Goal: Task Accomplishment & Management: Complete application form

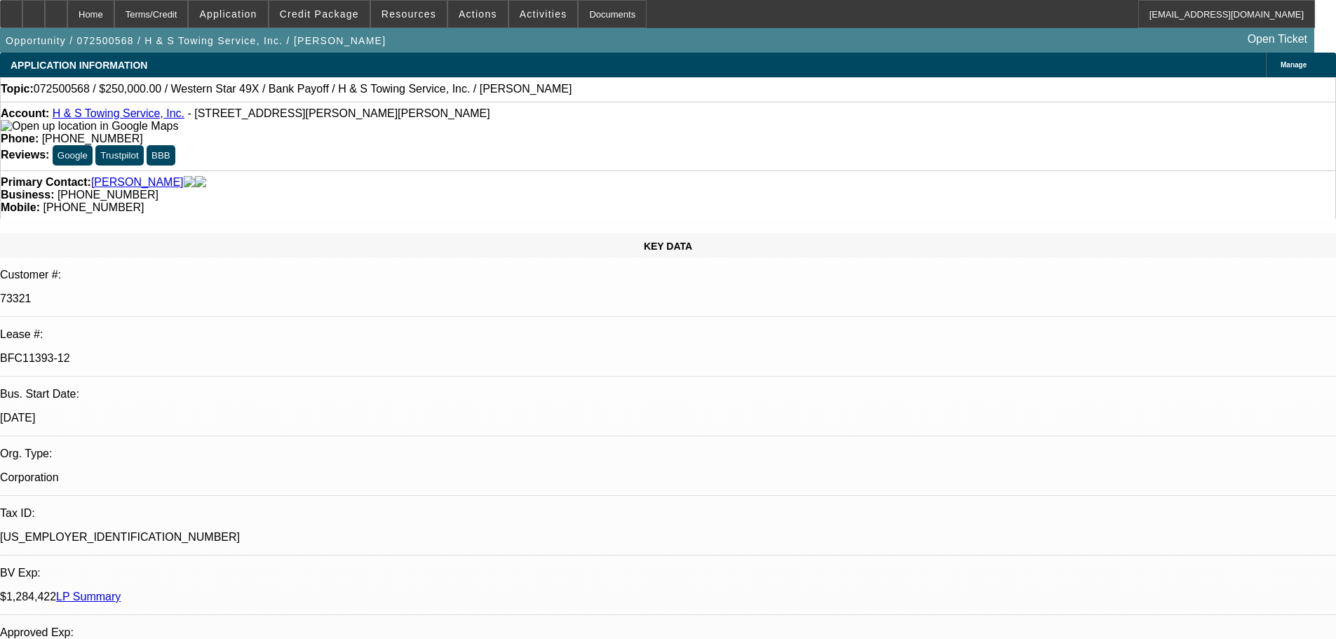
select select "0"
select select "2"
select select "0.1"
select select "4"
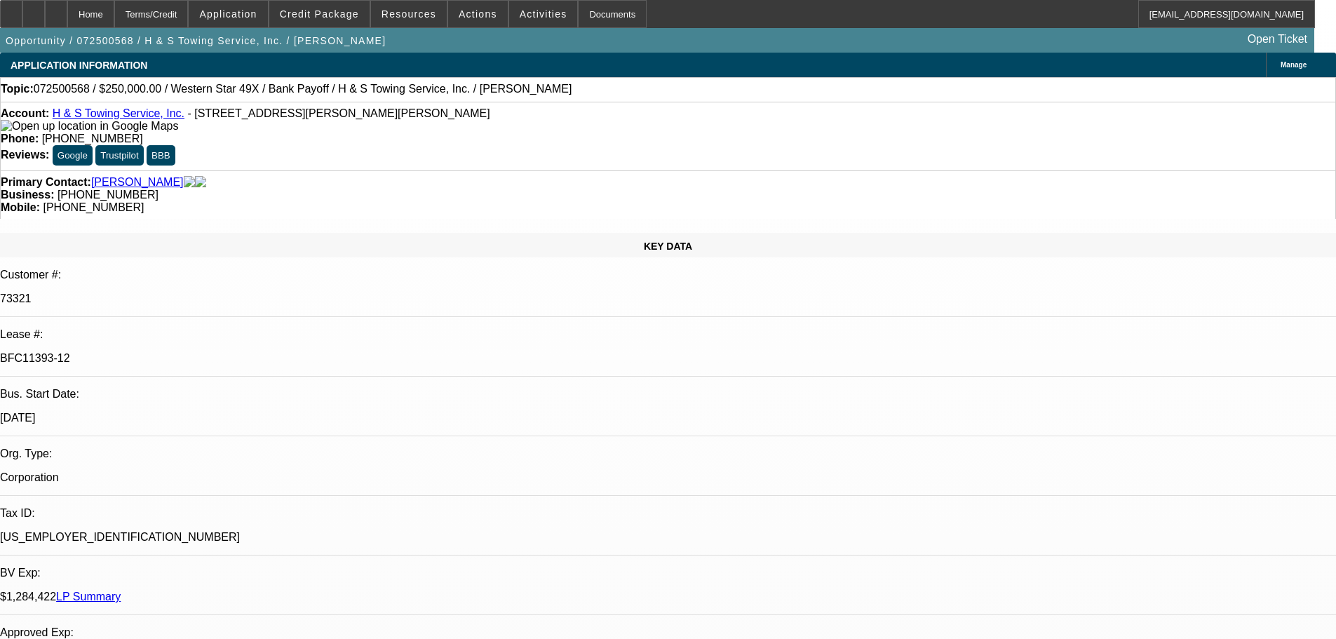
select select "0"
select select "2"
select select "0.1"
select select "4"
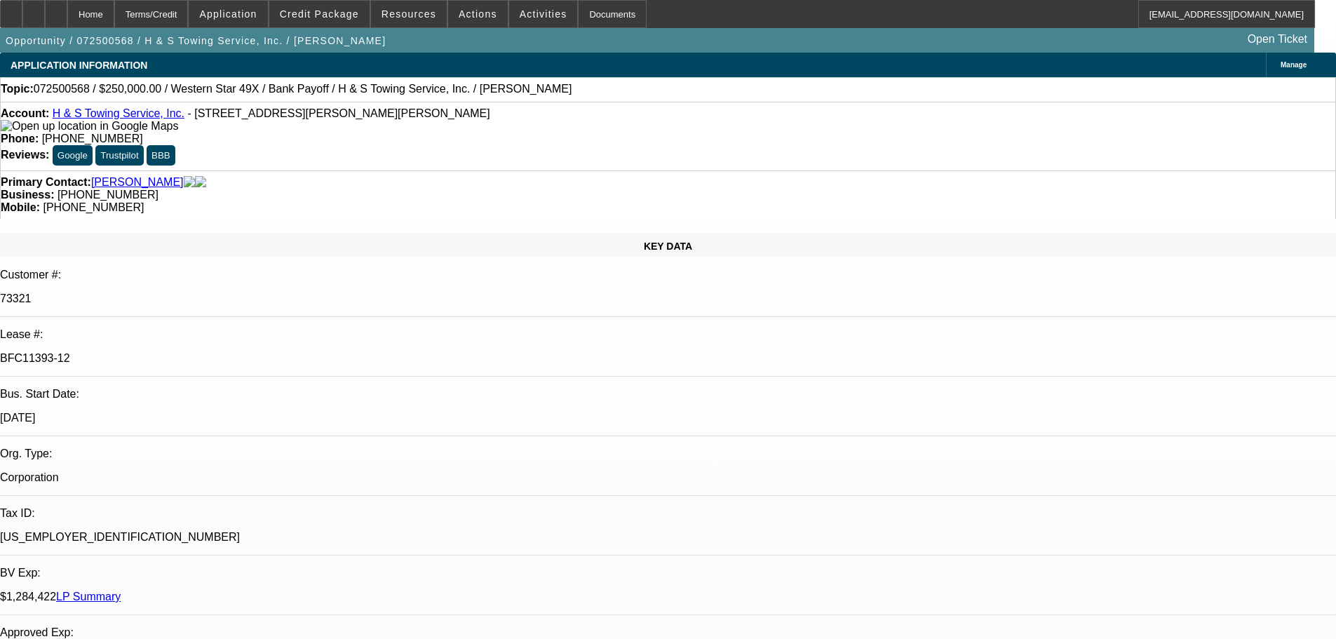
select select "0"
select select "2"
select select "0.1"
select select "4"
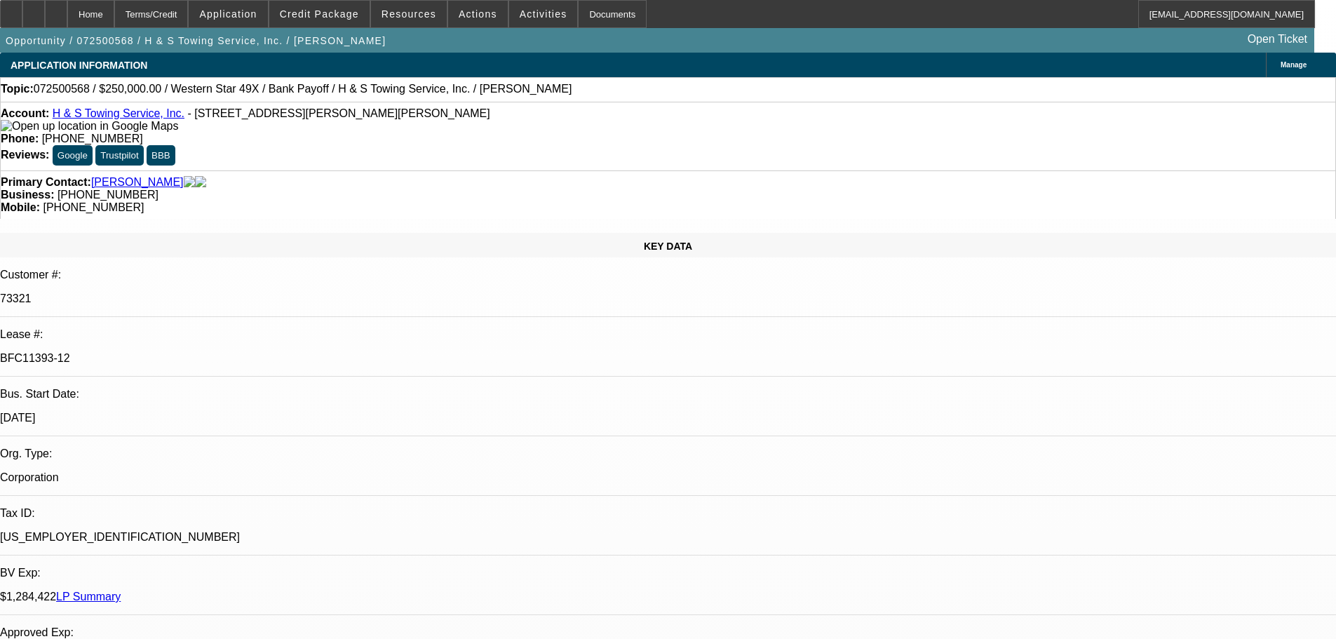
select select "0"
select select "2"
select select "0.1"
select select "4"
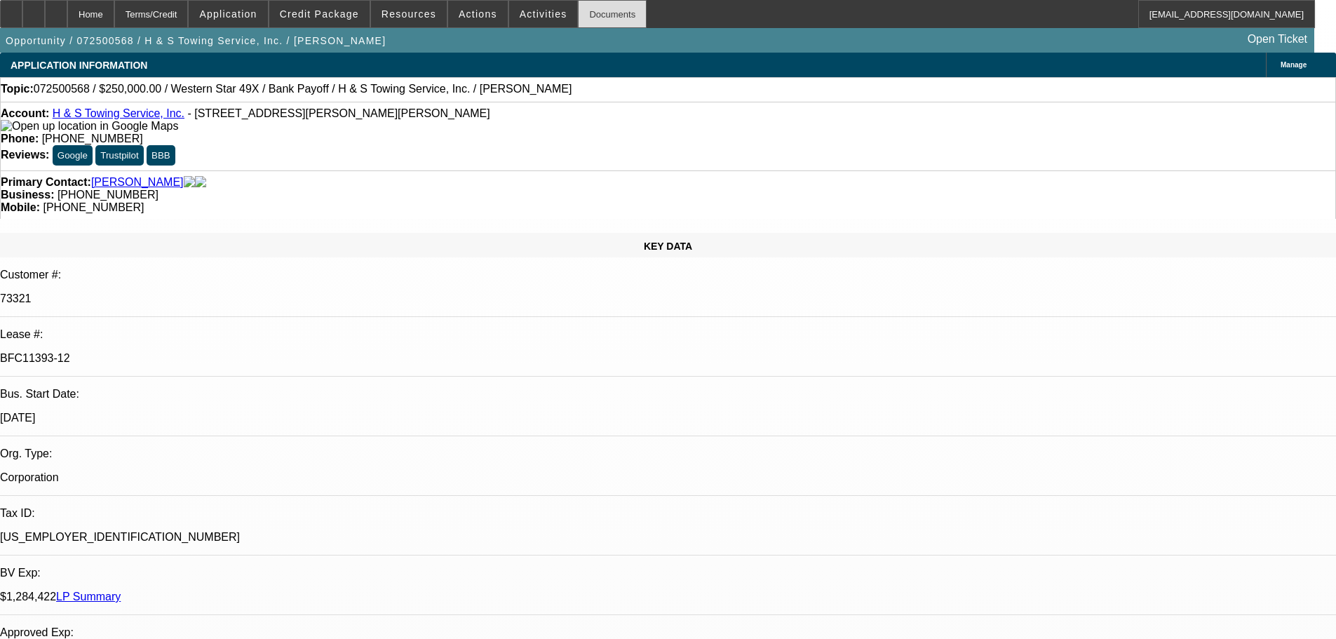
click at [587, 20] on div "Documents" at bounding box center [612, 14] width 69 height 28
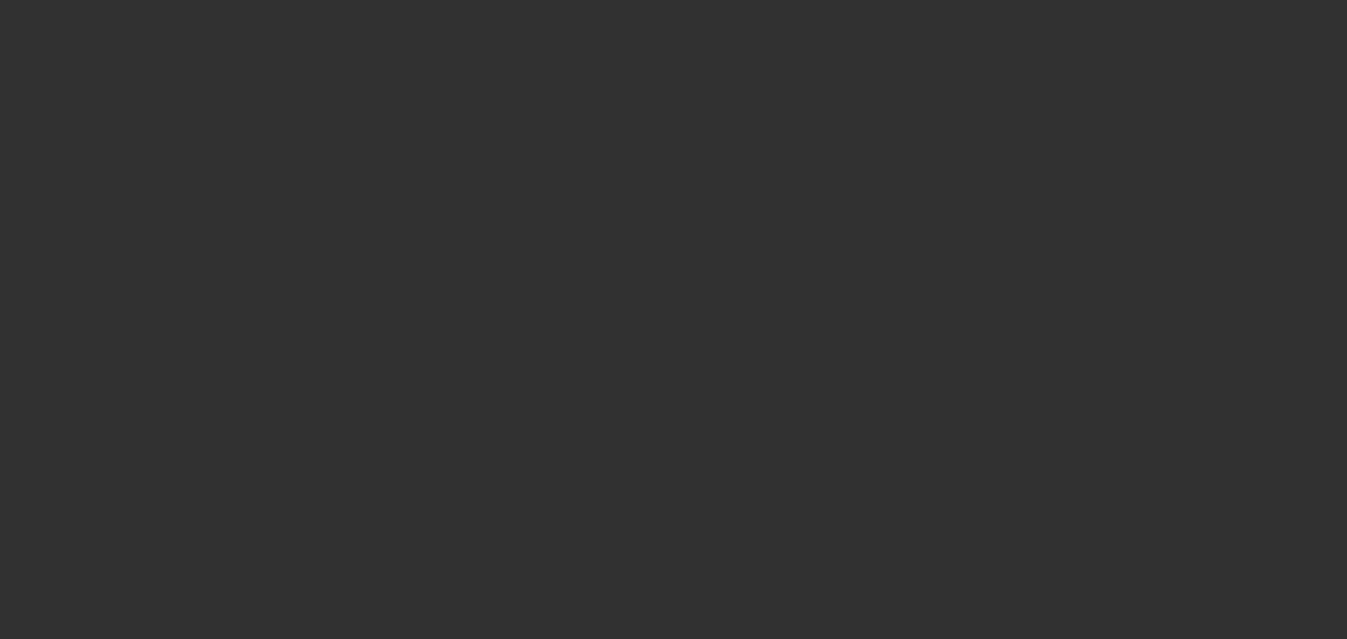
select select "0"
select select "2"
select select "0"
select select "6"
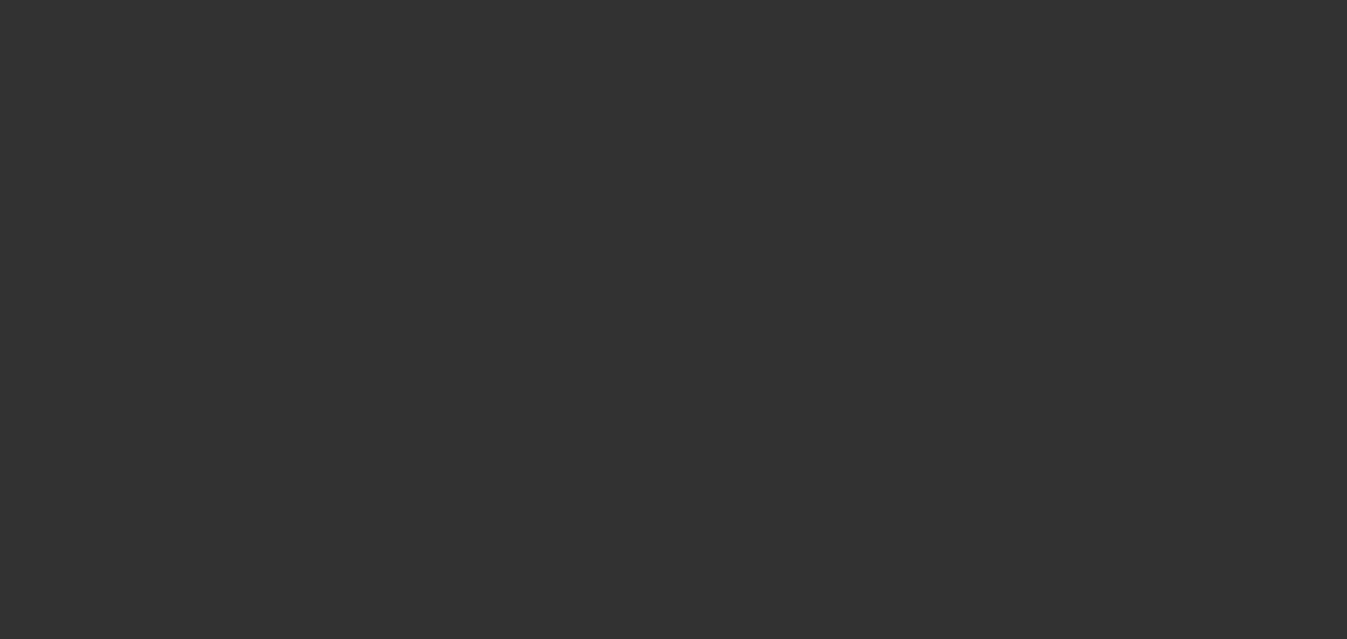
select select "0"
select select "2"
select select "0"
select select "6"
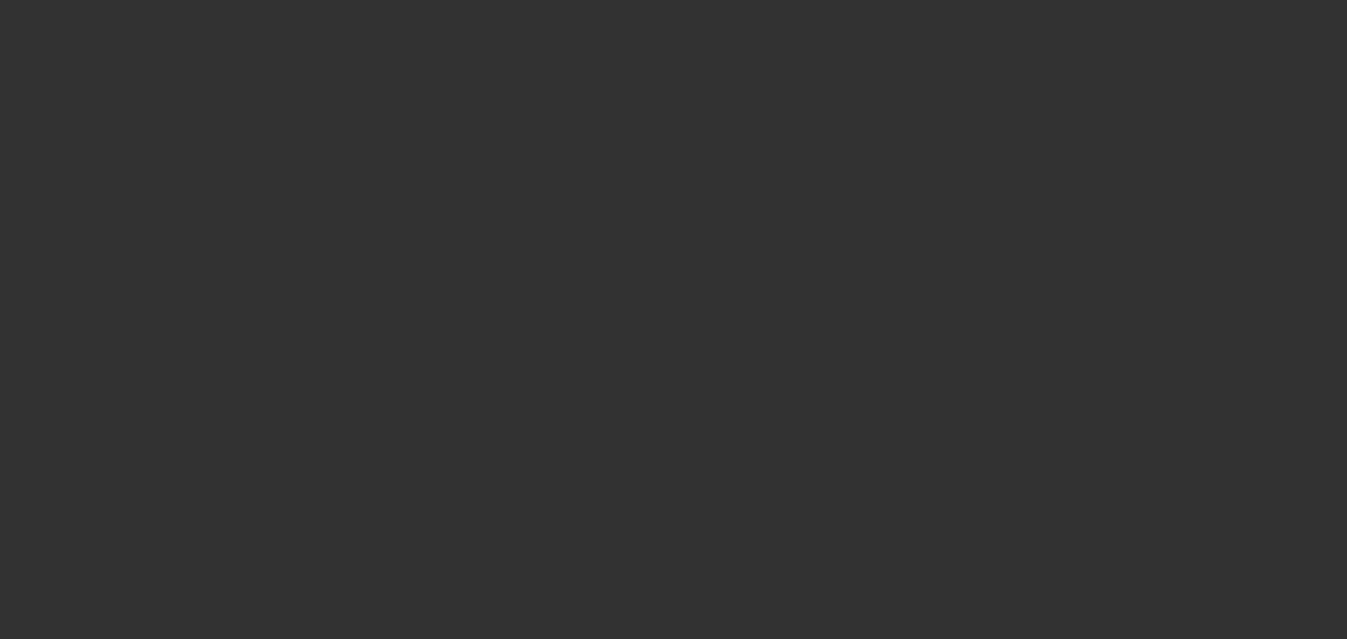
select select "0"
select select "2"
select select "0"
select select "6"
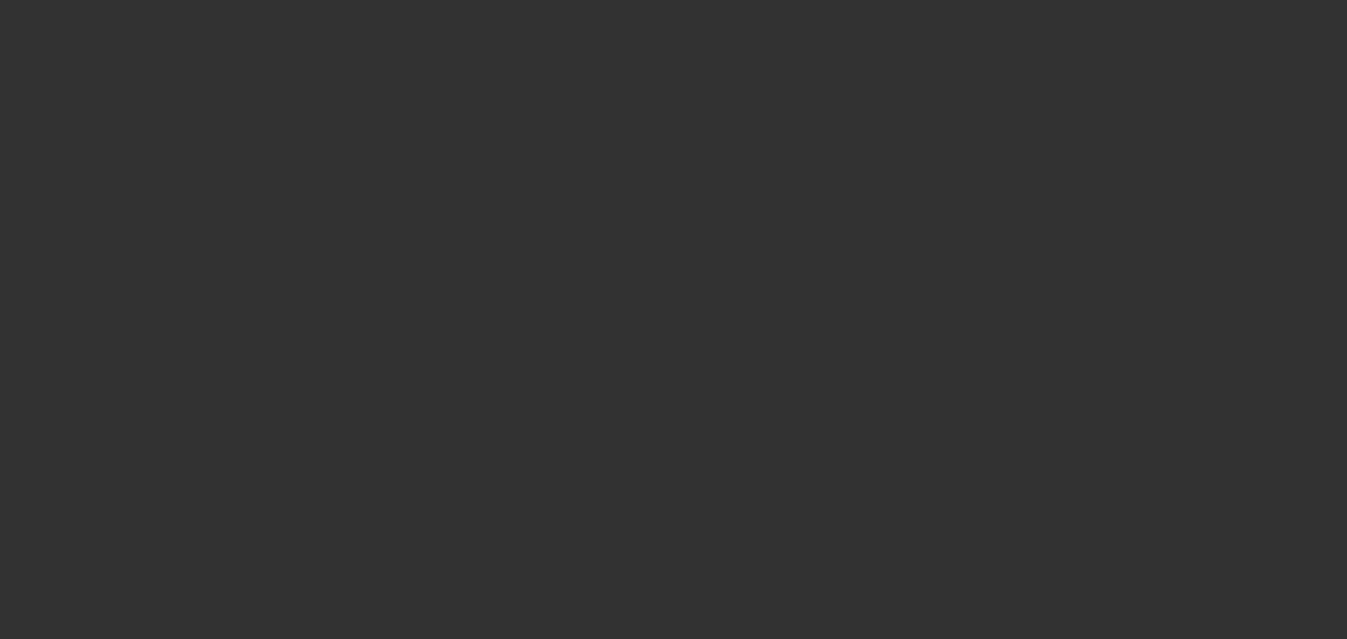
select select "0"
select select "2"
select select "0"
select select "6"
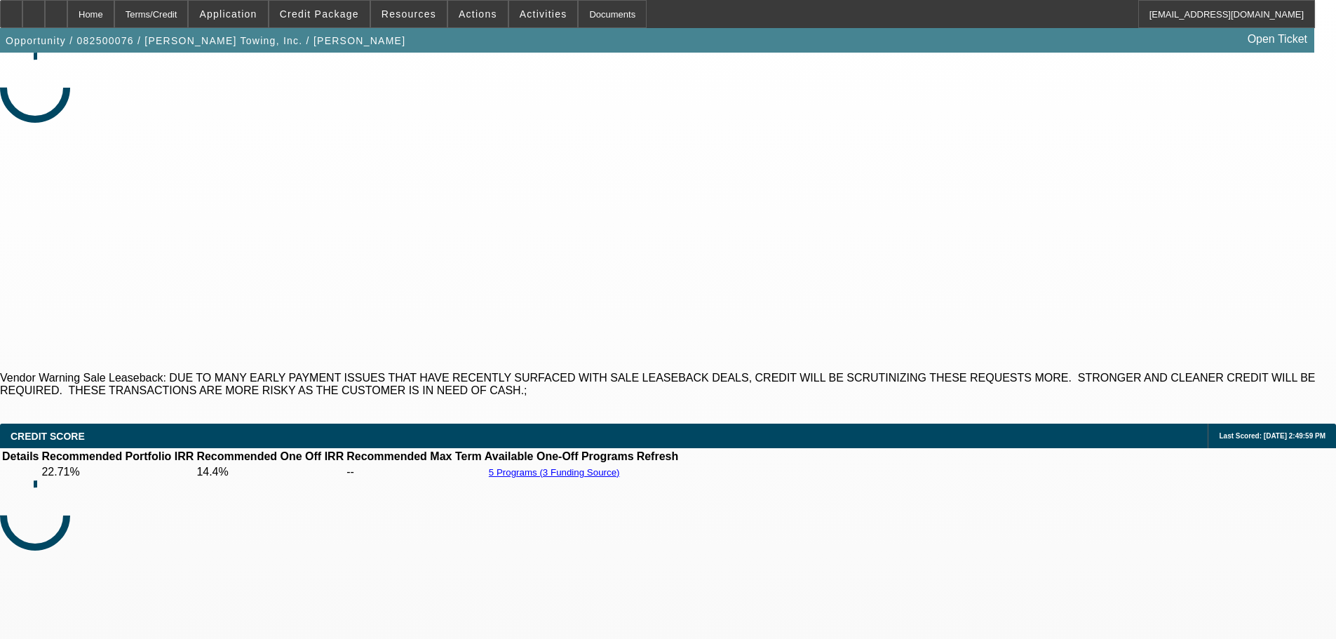
select select "0"
select select "2"
select select "0"
select select "6"
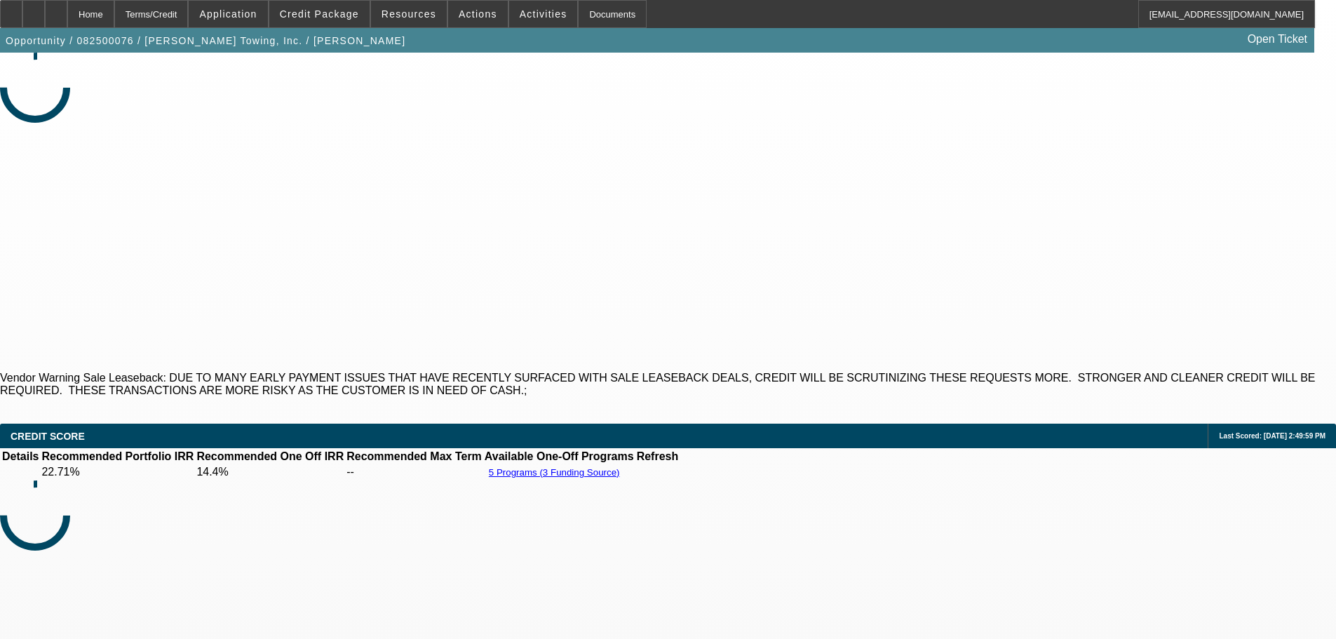
select select "0"
select select "2"
select select "0"
select select "6"
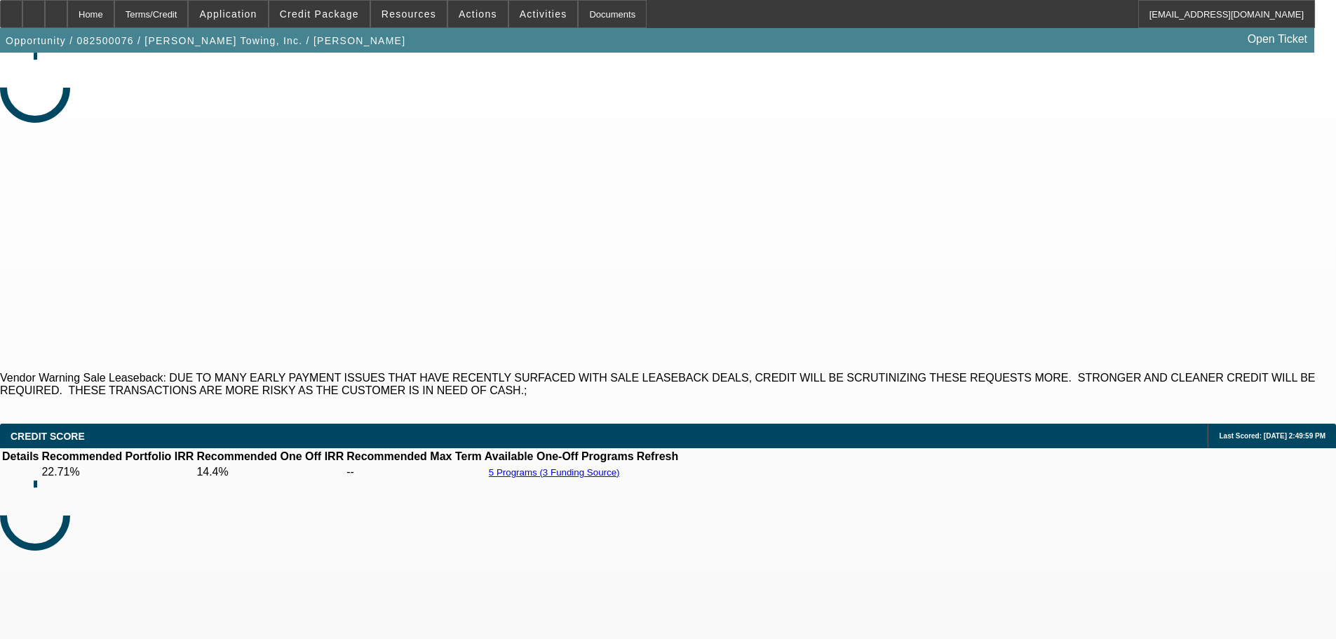
select select "0"
select select "2"
select select "0"
select select "6"
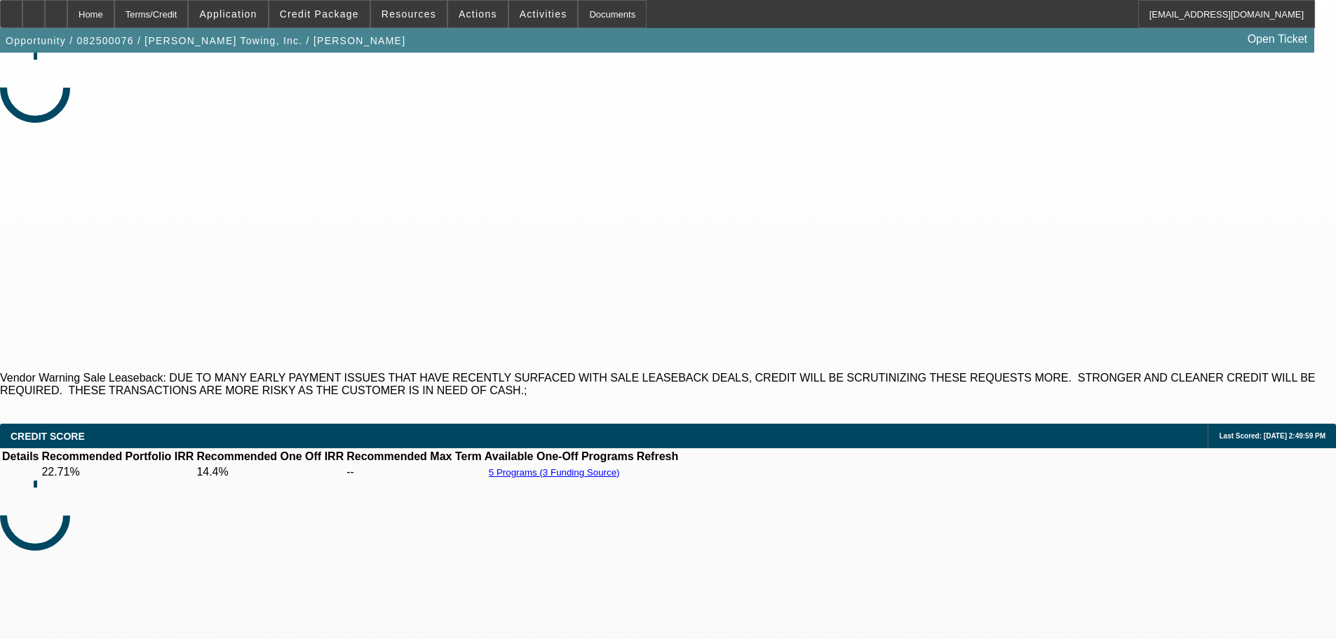
select select "0"
select select "2"
select select "0"
select select "6"
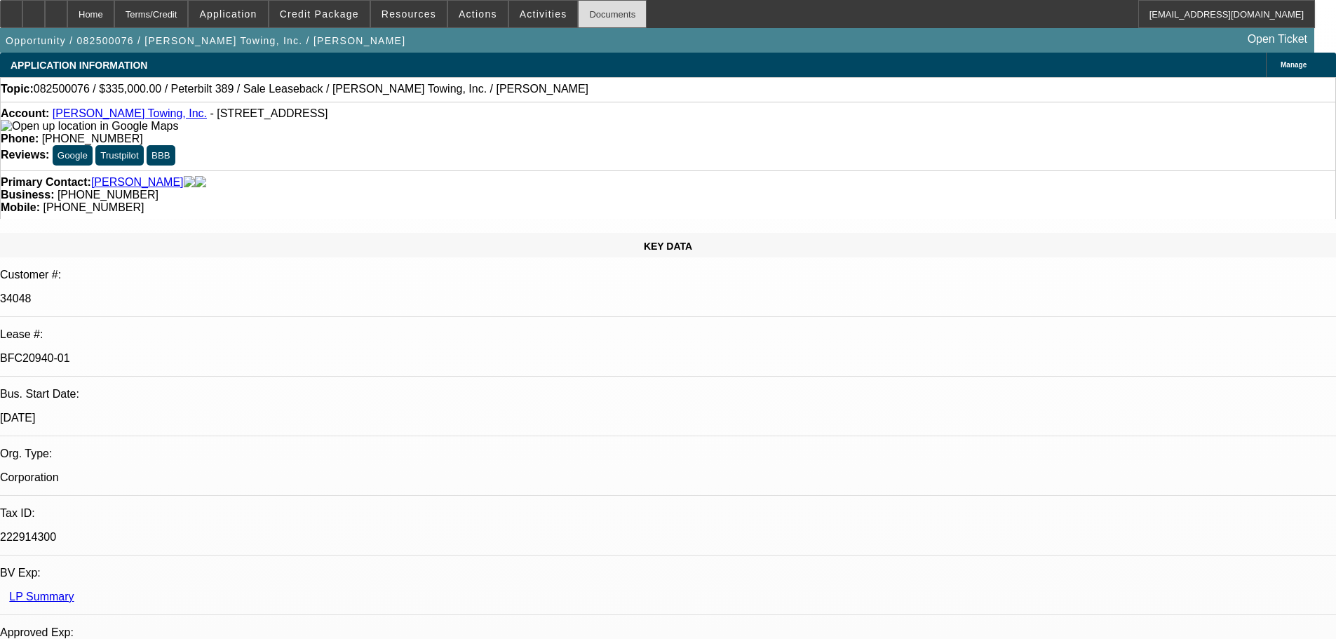
drag, startPoint x: 581, startPoint y: 14, endPoint x: 574, endPoint y: 22, distance: 10.4
click at [578, 18] on div "Documents" at bounding box center [612, 14] width 69 height 28
